Goal: Check status: Check status

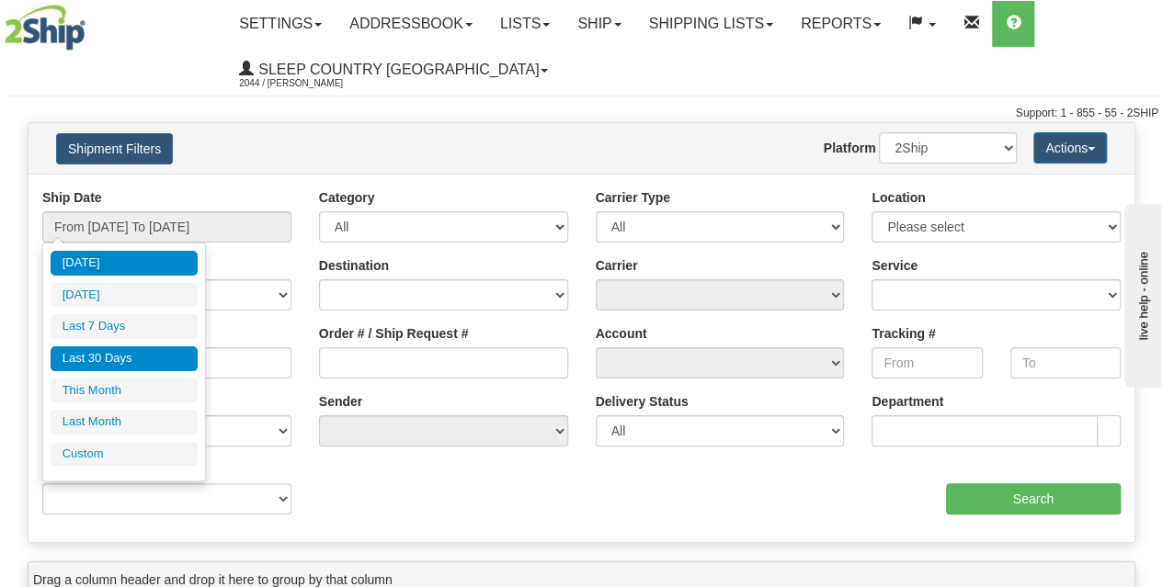
click at [111, 356] on li "Last 30 Days" at bounding box center [124, 359] width 147 height 25
type input "From 07/21/2025 To 08/19/2025"
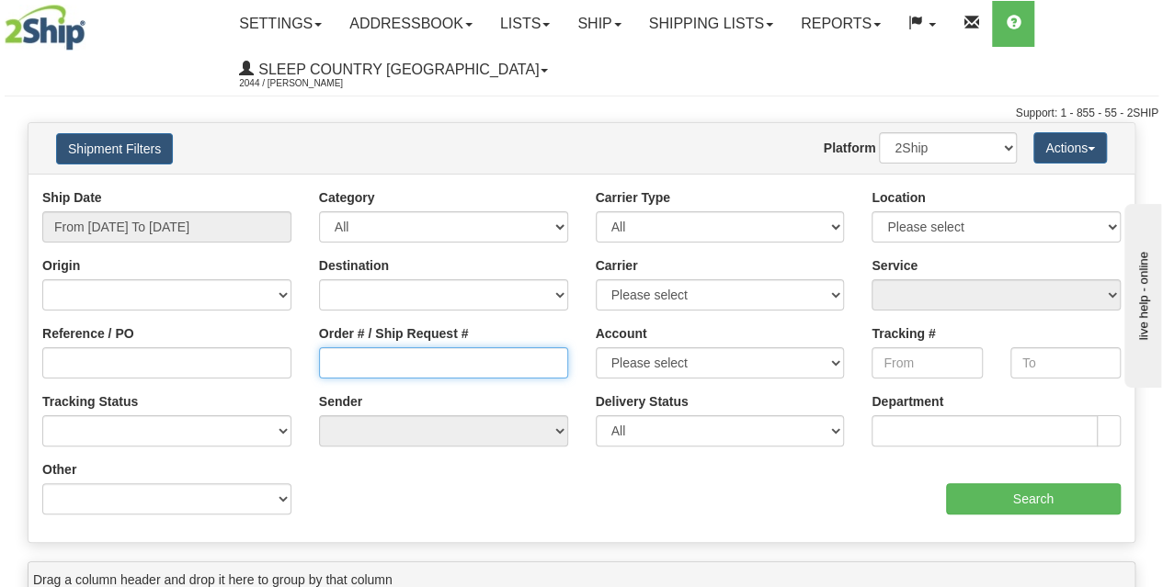
click at [381, 373] on input "Order # / Ship Request #" at bounding box center [443, 362] width 249 height 31
paste input "9000H994305"
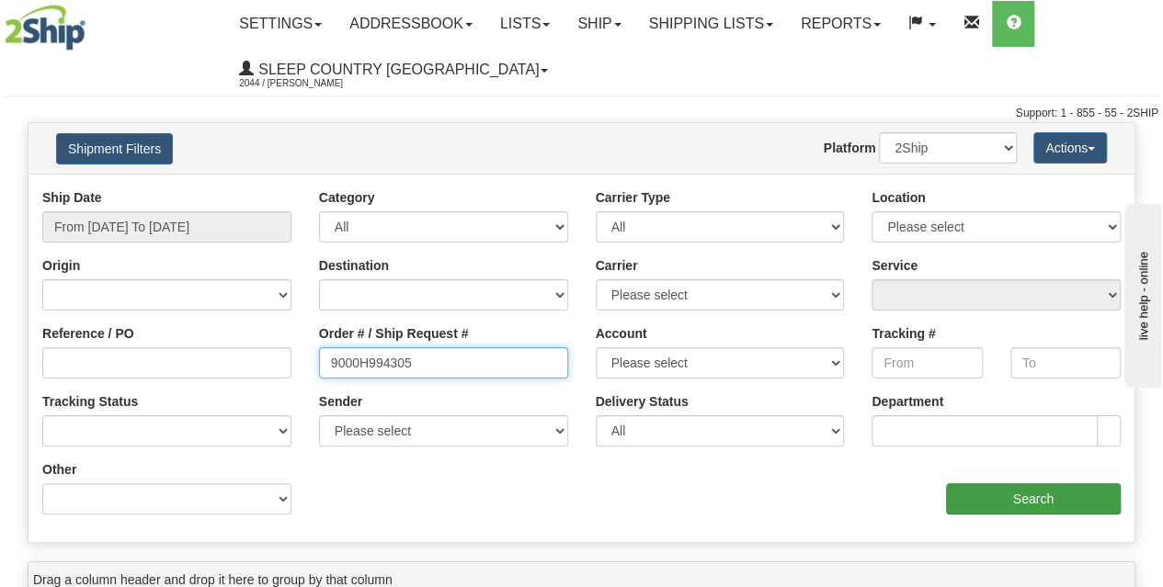
type input "9000H994305"
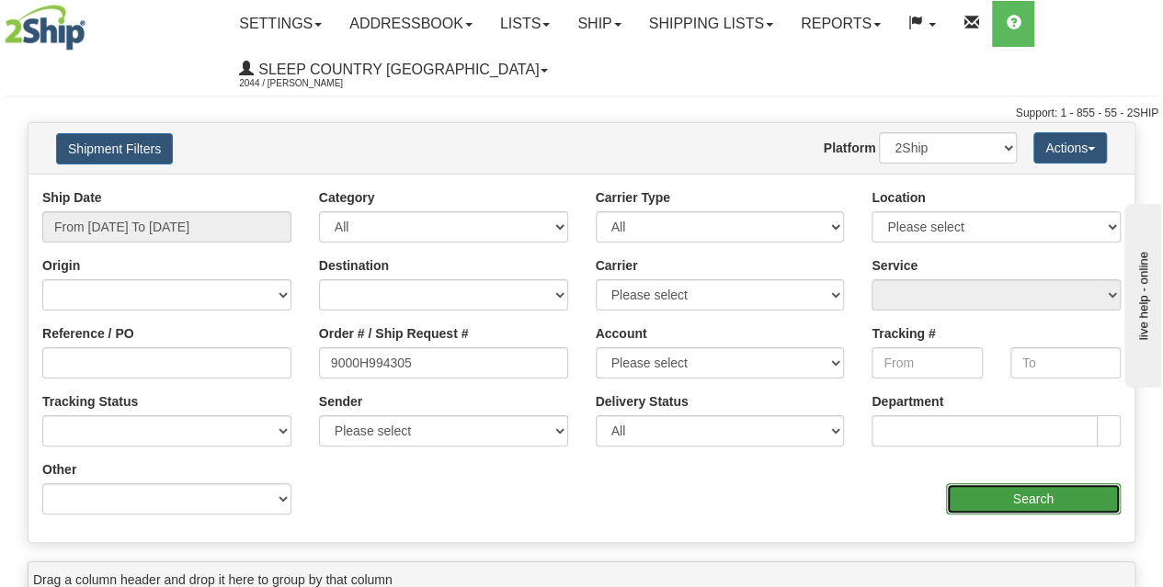
click at [1022, 497] on input "Search" at bounding box center [1034, 498] width 176 height 31
